Goal: Transaction & Acquisition: Subscribe to service/newsletter

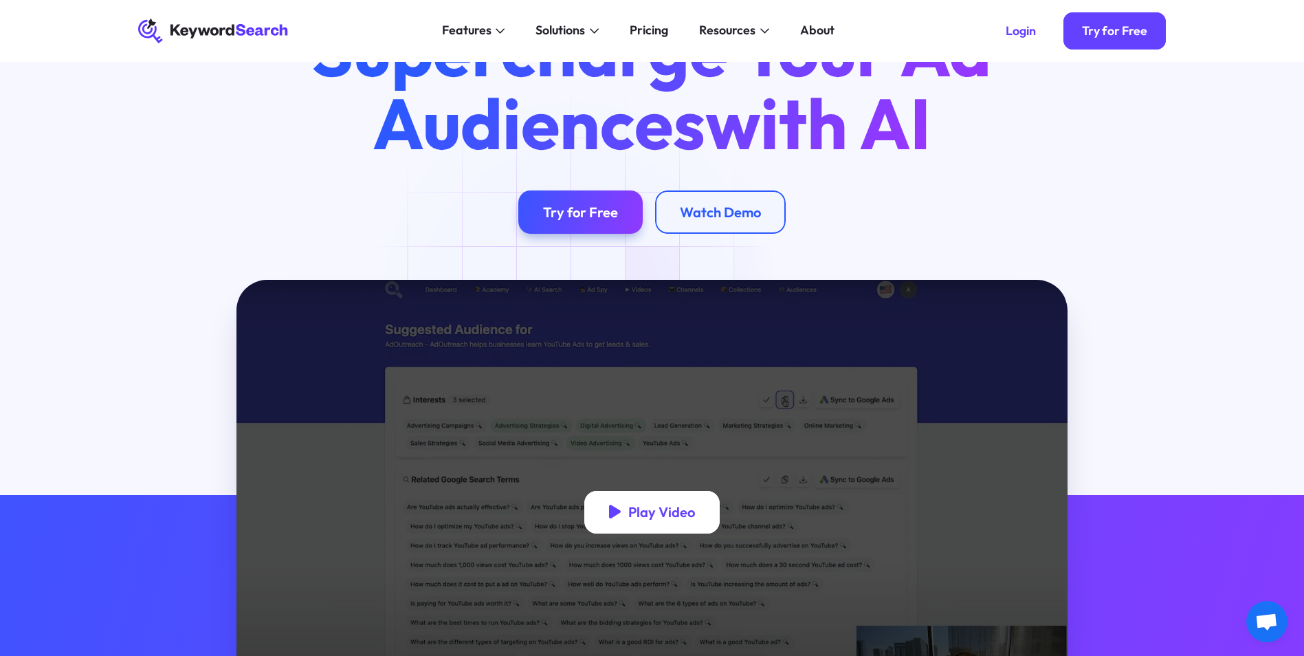
scroll to position [69, 0]
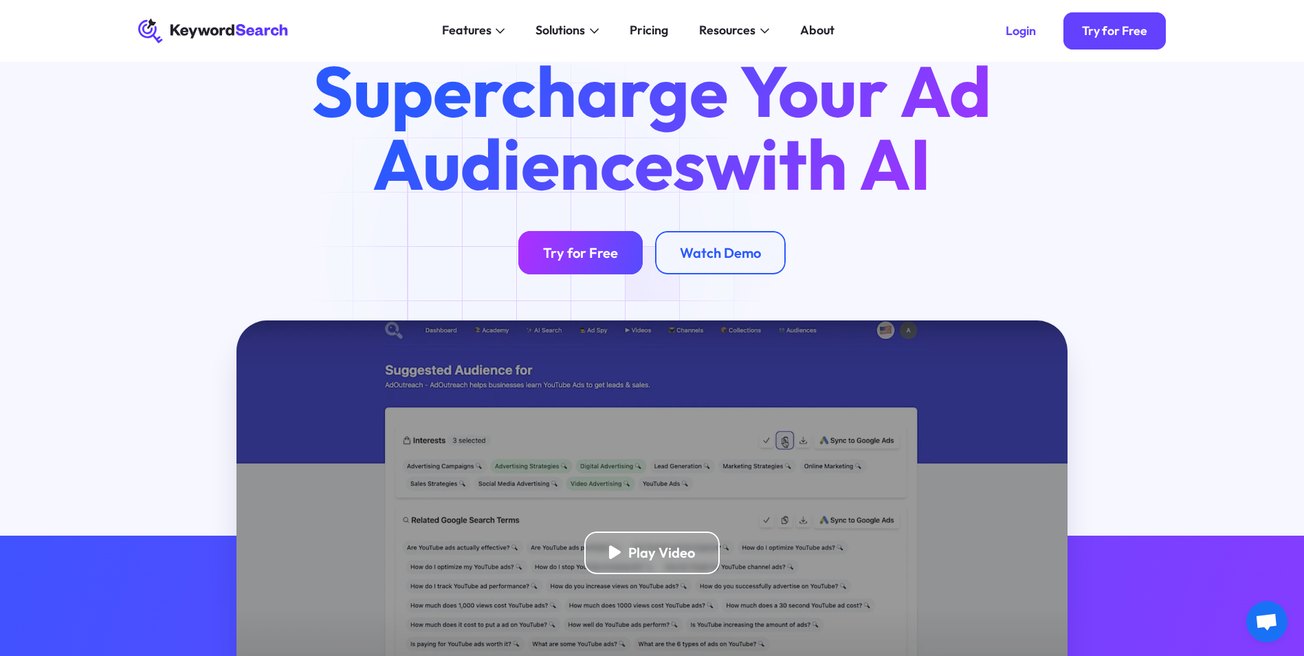
click at [573, 254] on div "Try for Free" at bounding box center [580, 252] width 75 height 17
